Goal: Transaction & Acquisition: Purchase product/service

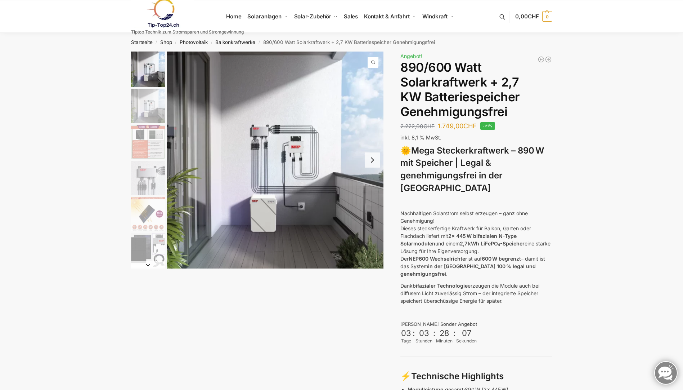
click at [368, 161] on button "Next slide" at bounding box center [372, 159] width 15 height 15
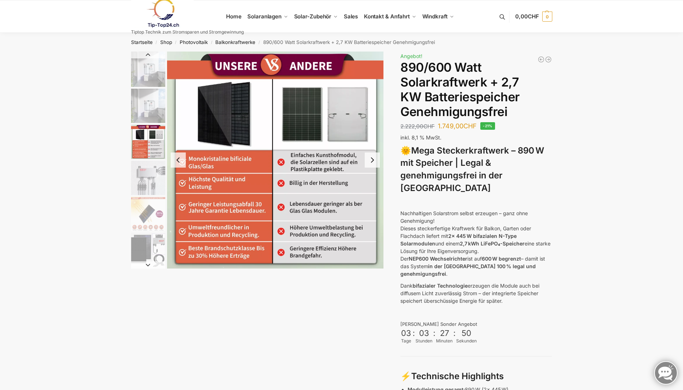
click at [368, 161] on button "Next slide" at bounding box center [372, 159] width 15 height 15
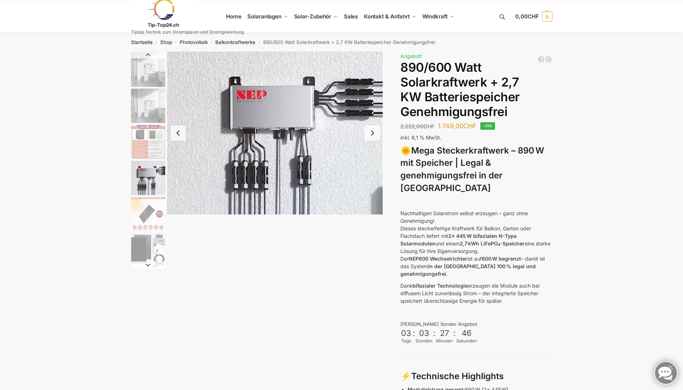
click at [371, 138] on button "Next slide" at bounding box center [372, 132] width 15 height 15
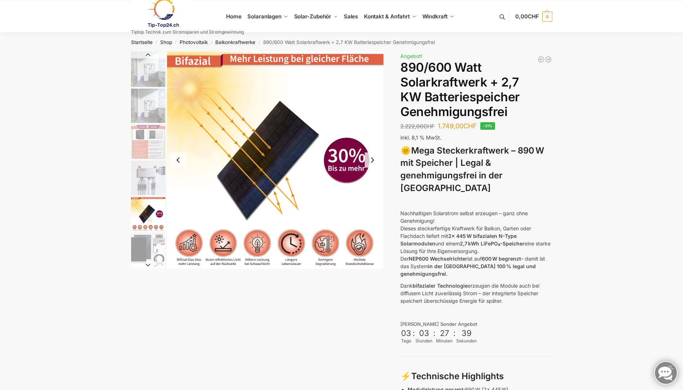
click at [372, 165] on button "Next slide" at bounding box center [372, 159] width 15 height 15
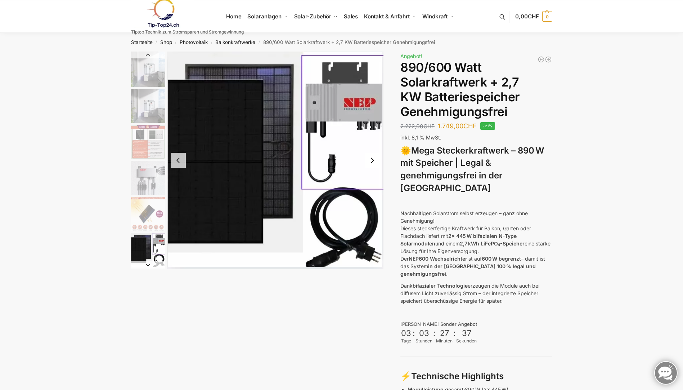
click at [371, 163] on button "Next slide" at bounding box center [372, 160] width 15 height 15
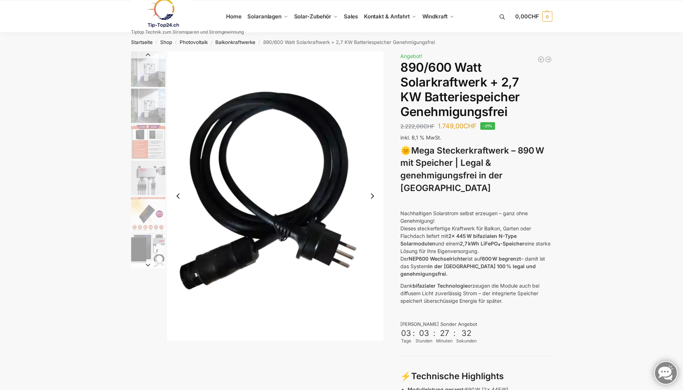
click at [375, 195] on button "Next slide" at bounding box center [372, 195] width 15 height 15
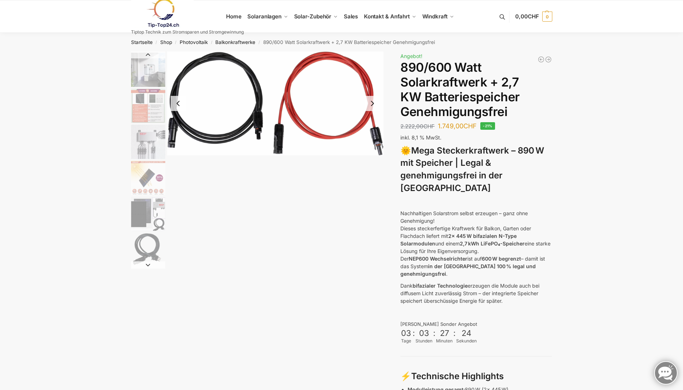
click at [174, 103] on button "Previous slide" at bounding box center [178, 103] width 15 height 15
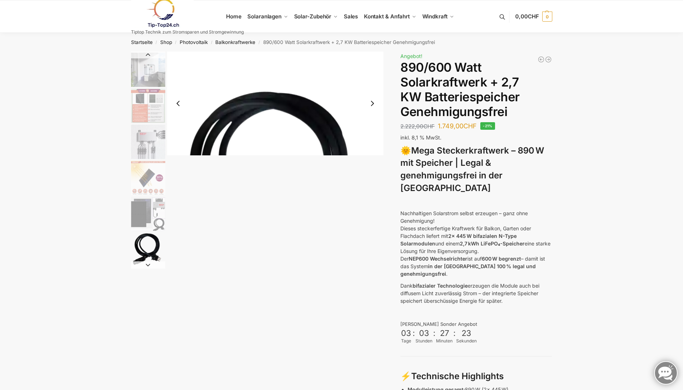
click at [174, 103] on button "Previous slide" at bounding box center [178, 103] width 15 height 15
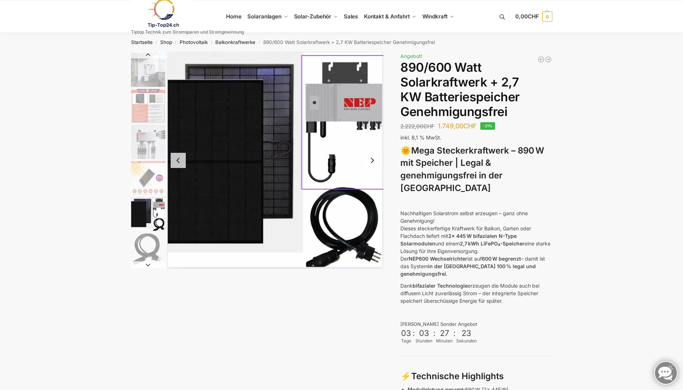
click at [174, 103] on img "6 / 12" at bounding box center [275, 160] width 217 height 217
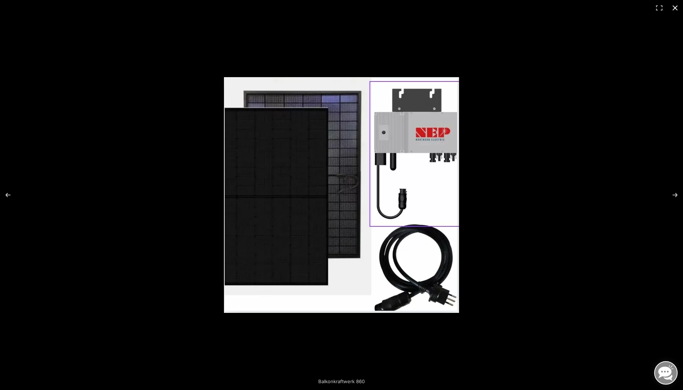
click at [663, 119] on div at bounding box center [449, 205] width 450 height 256
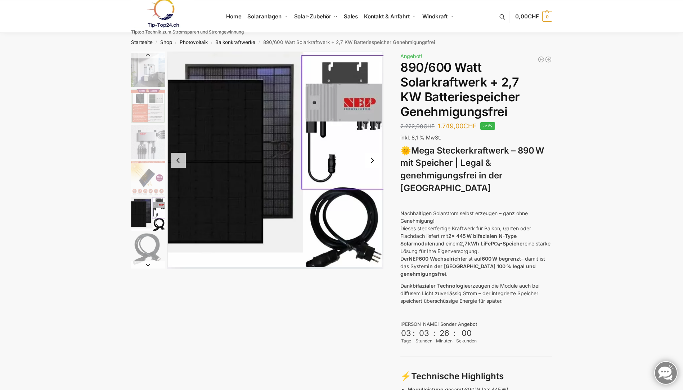
click at [183, 159] on button "Previous slide" at bounding box center [178, 160] width 15 height 15
